Goal: Find contact information: Find contact information

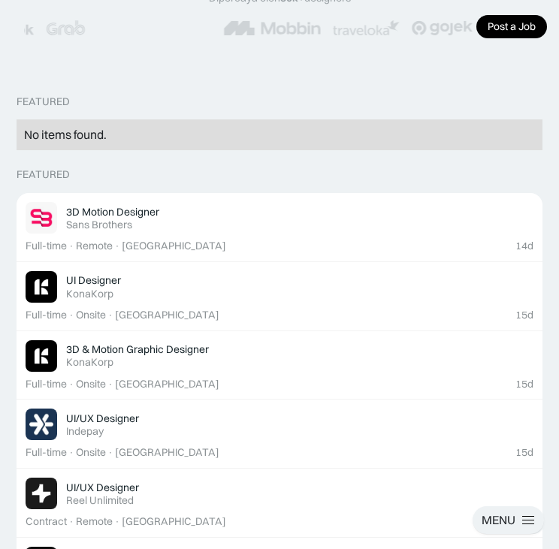
scroll to position [226, 0]
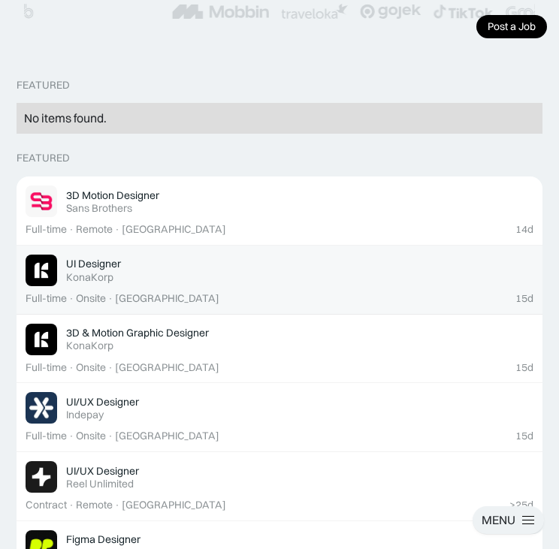
click at [222, 276] on div "UI Designer Featured KonaKorp" at bounding box center [300, 270] width 468 height 26
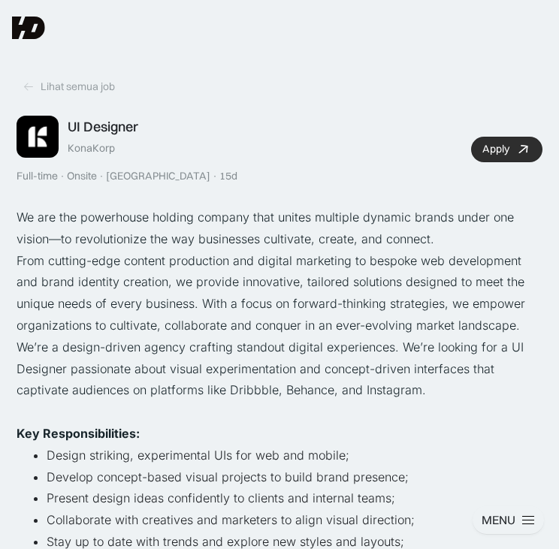
click at [527, 142] on icon at bounding box center [524, 149] width 22 height 22
click at [33, 84] on icon at bounding box center [29, 86] width 12 height 13
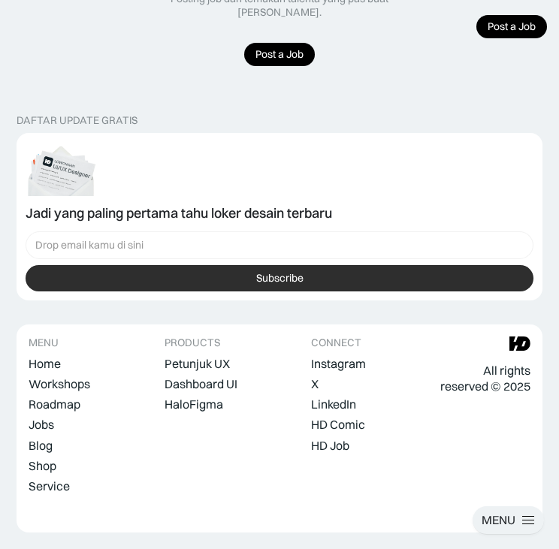
scroll to position [1307, 0]
